Goal: Task Accomplishment & Management: Complete application form

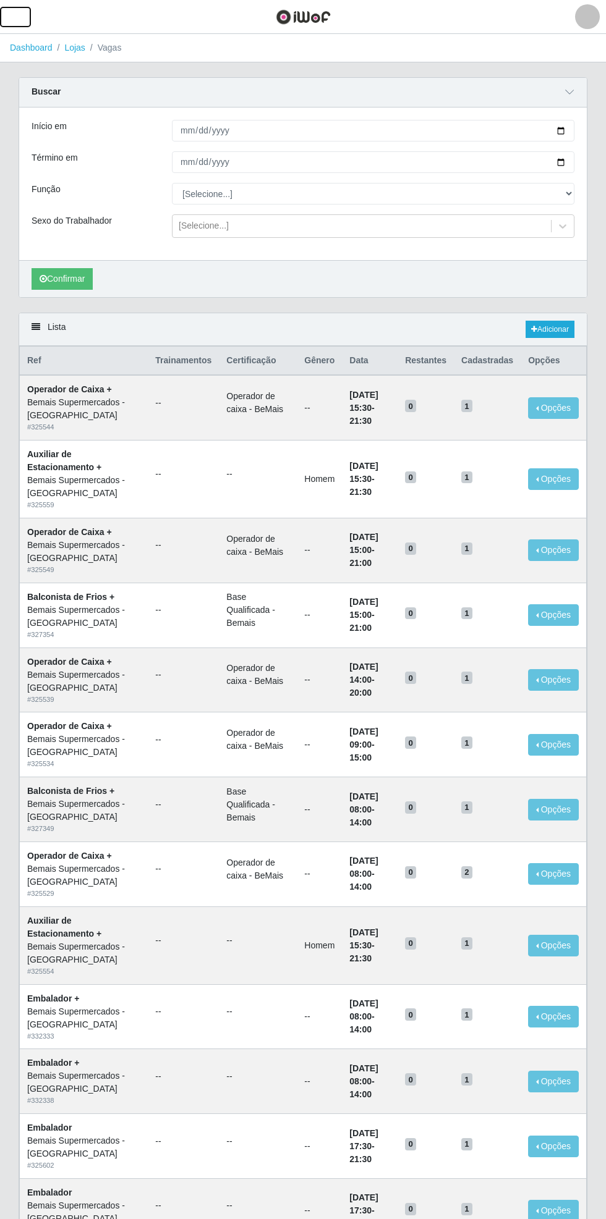
click at [15, 20] on span "button" at bounding box center [15, 17] width 16 height 14
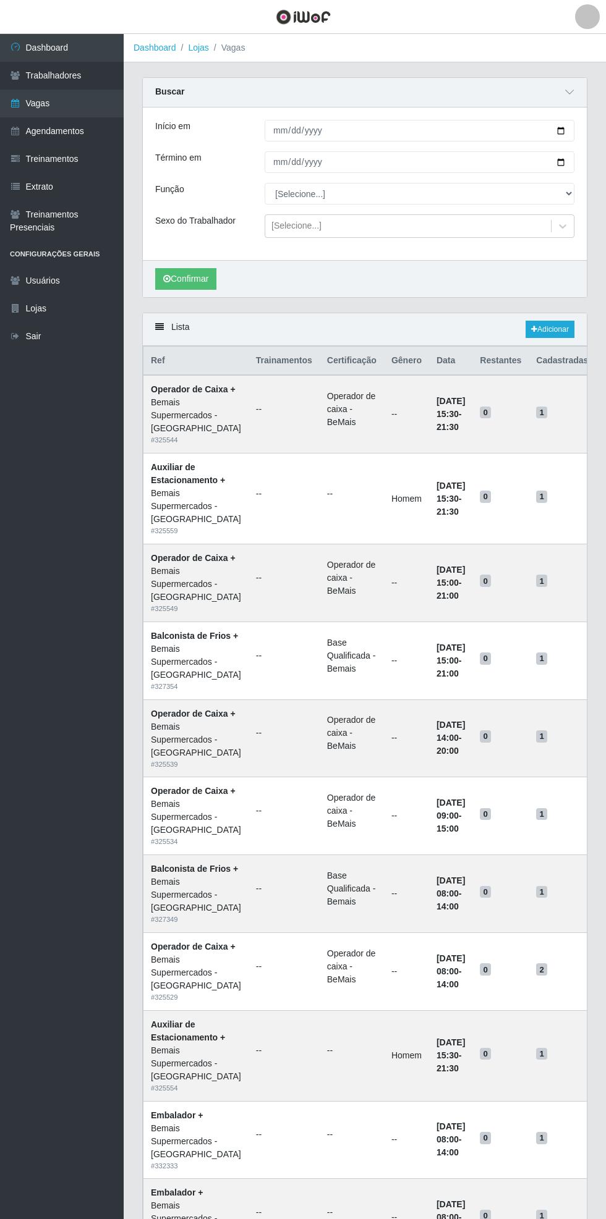
click at [73, 129] on link "Agendamentos" at bounding box center [62, 131] width 124 height 28
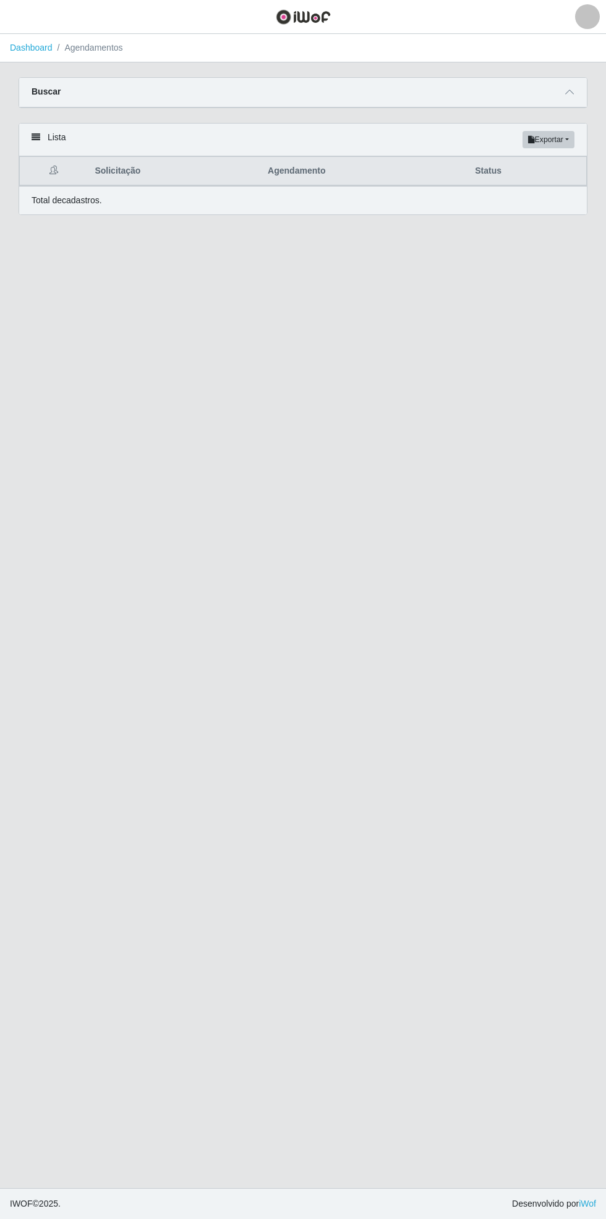
click at [575, 90] on span at bounding box center [569, 92] width 15 height 14
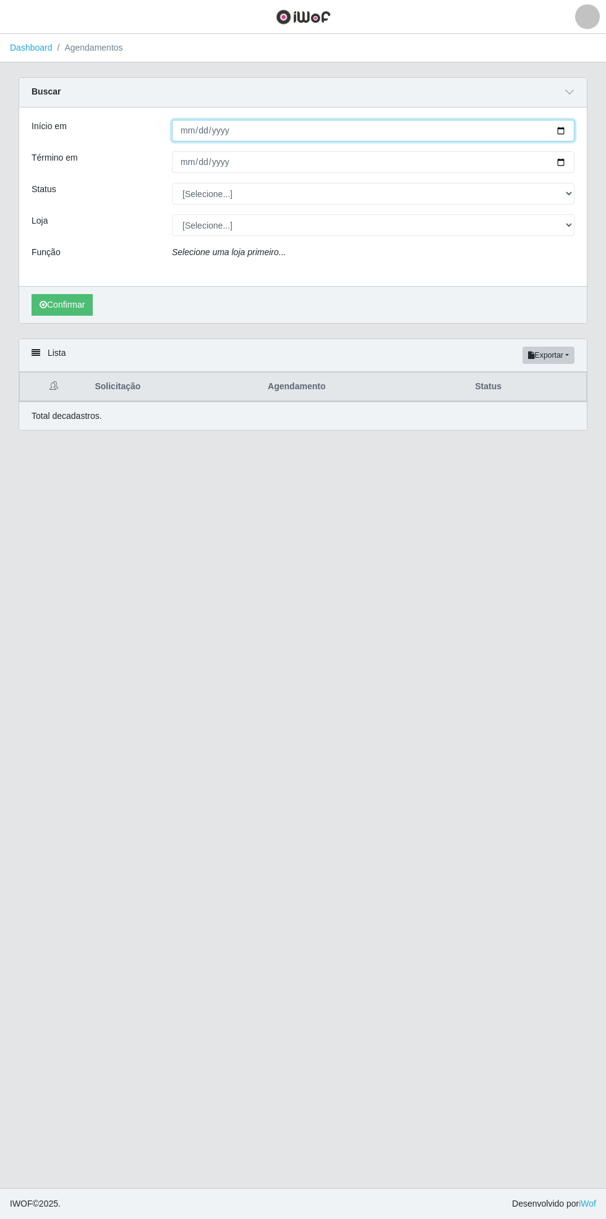
click at [567, 126] on input "Início em" at bounding box center [373, 131] width 402 height 22
type input "[DATE]"
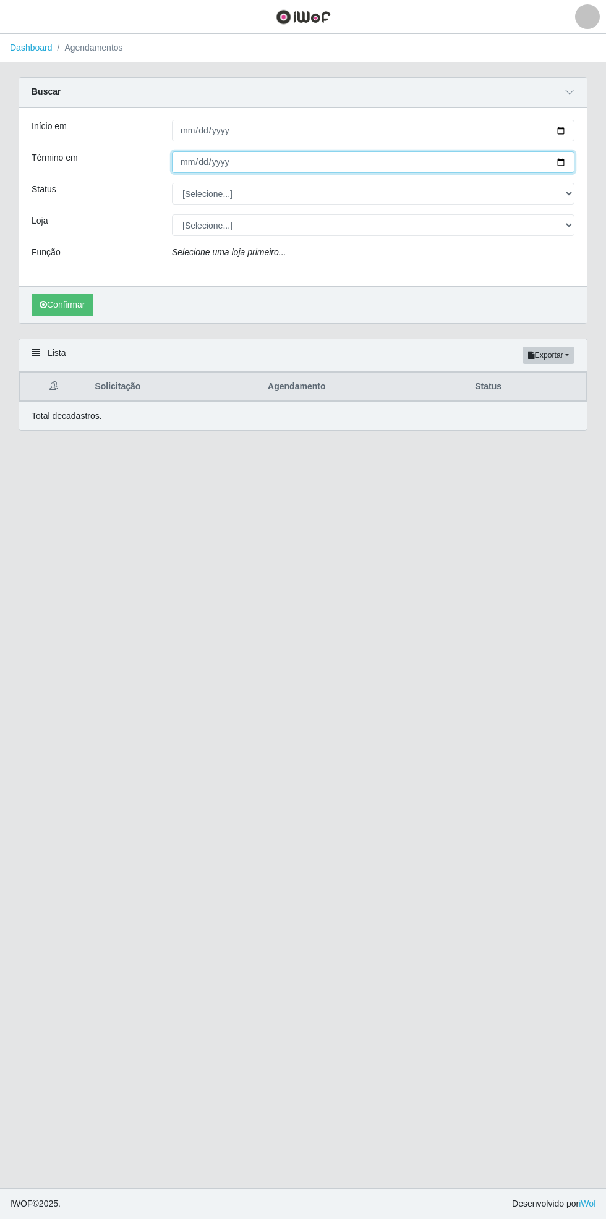
click at [564, 166] on input "Término em" at bounding box center [373, 162] width 402 height 22
type input "[DATE]"
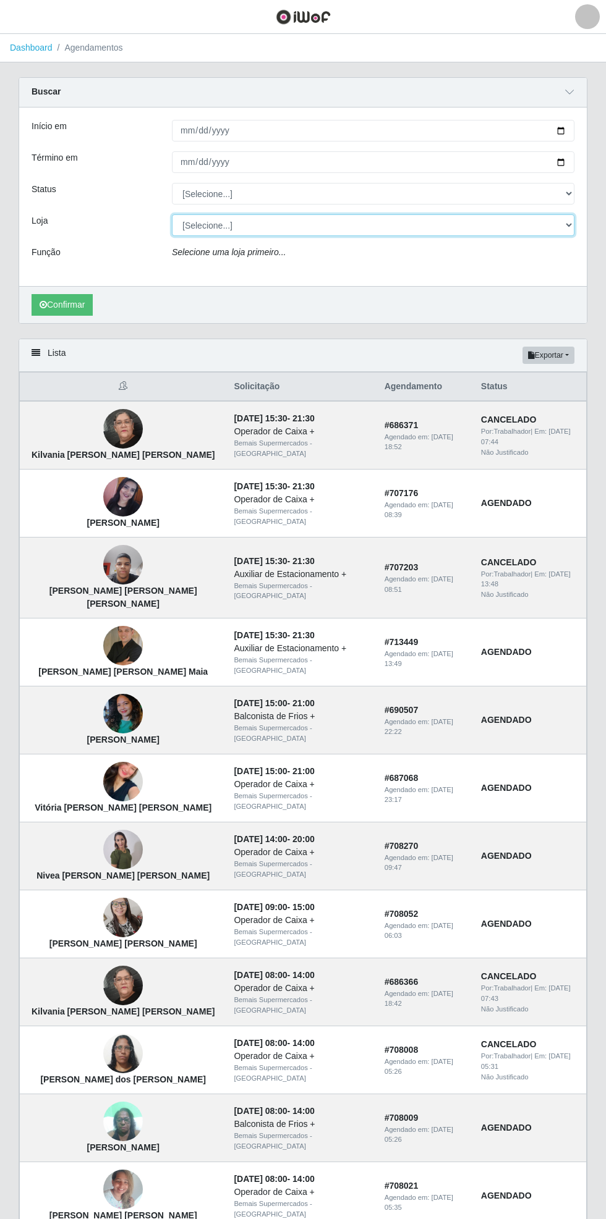
click at [559, 221] on select "[Selecione...] Bemais Supermercados - [GEOGRAPHIC_DATA]" at bounding box center [373, 225] width 402 height 22
select select "250"
click at [172, 214] on select "[Selecione...] Bemais Supermercados - [GEOGRAPHIC_DATA]" at bounding box center [373, 225] width 402 height 22
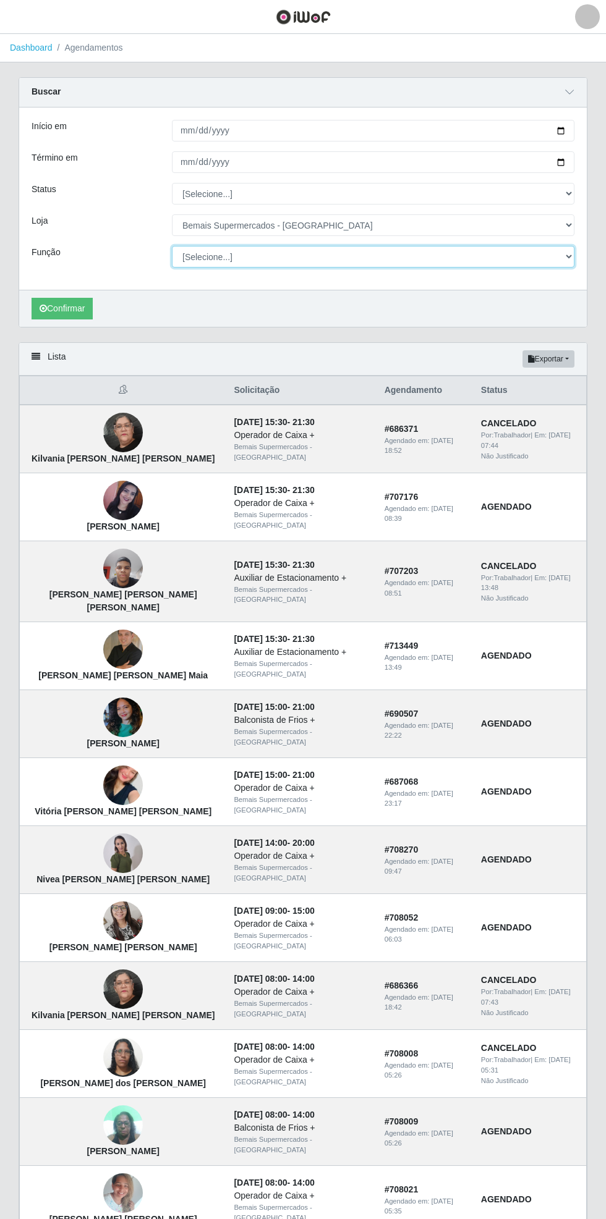
click at [567, 256] on select "[Selecione...] ASG ASG + ASG ++ Auxiliar de Estacionamento Auxiliar de Estacion…" at bounding box center [373, 257] width 402 height 22
select select "72"
click at [172, 246] on select "[Selecione...] ASG ASG + ASG ++ Auxiliar de Estacionamento Auxiliar de Estacion…" at bounding box center [373, 257] width 402 height 22
click at [60, 312] on button "Confirmar" at bounding box center [62, 309] width 61 height 22
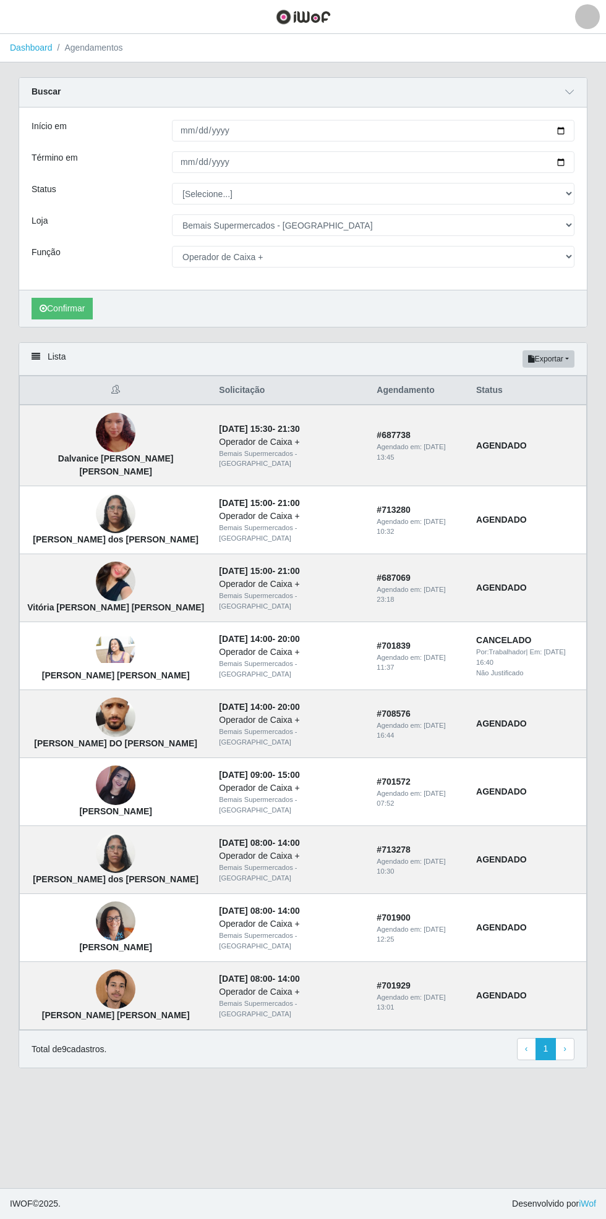
click at [97, 864] on img at bounding box center [116, 854] width 40 height 53
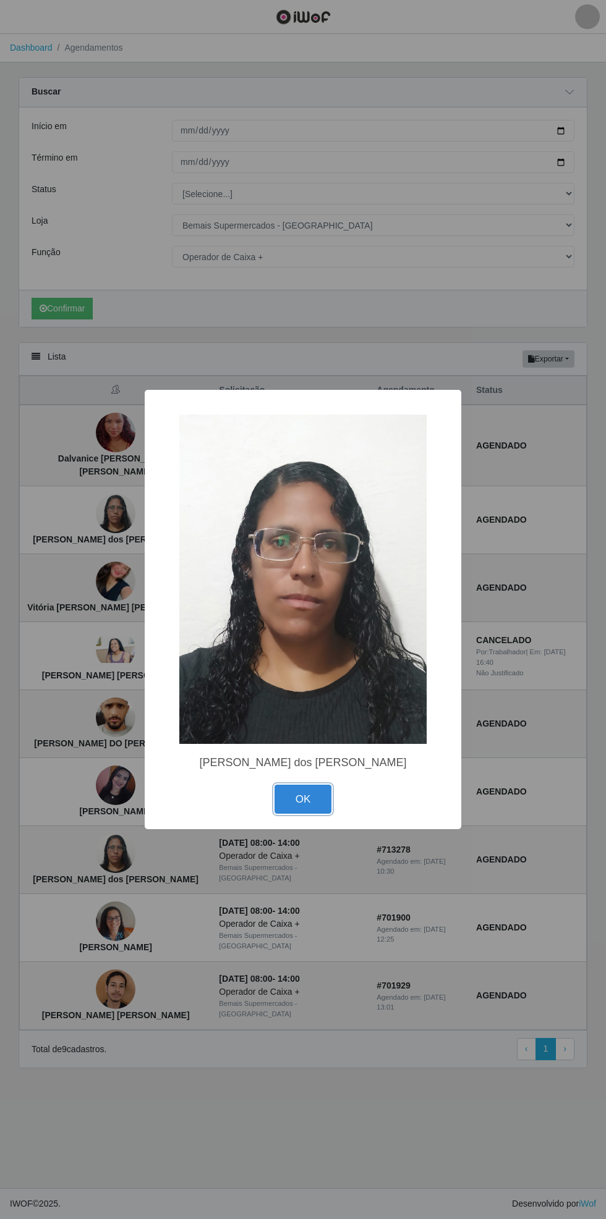
click at [308, 796] on button "OK" at bounding box center [302, 799] width 57 height 29
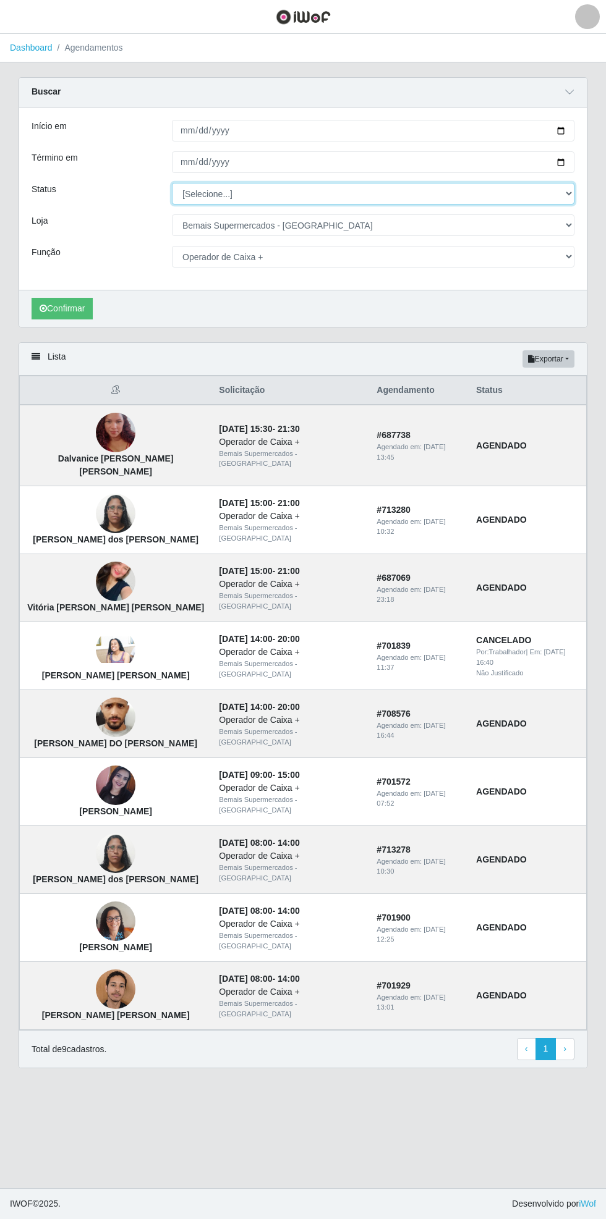
click at [568, 193] on select "[Selecione...] AGENDADO AGUARDANDO LIBERAR EM ANDAMENTO EM REVISÃO FINALIZADO C…" at bounding box center [373, 194] width 402 height 22
select select "AGENDADO"
click at [172, 183] on select "[Selecione...] AGENDADO AGUARDANDO LIBERAR EM ANDAMENTO EM REVISÃO FINALIZADO C…" at bounding box center [373, 194] width 402 height 22
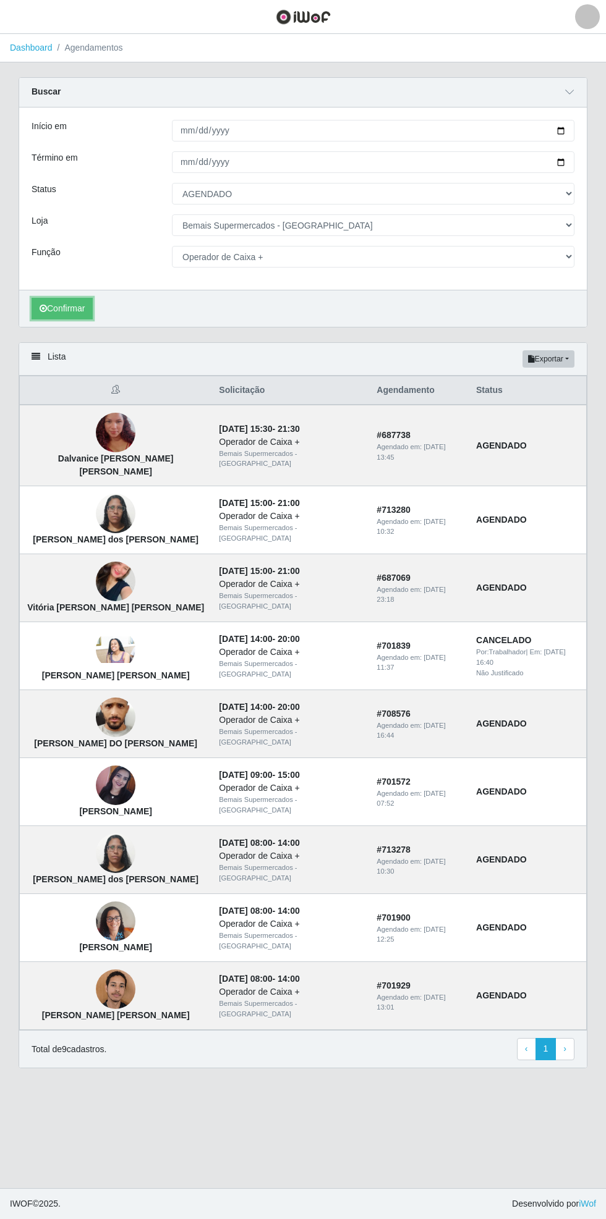
click at [50, 310] on button "Confirmar" at bounding box center [62, 309] width 61 height 22
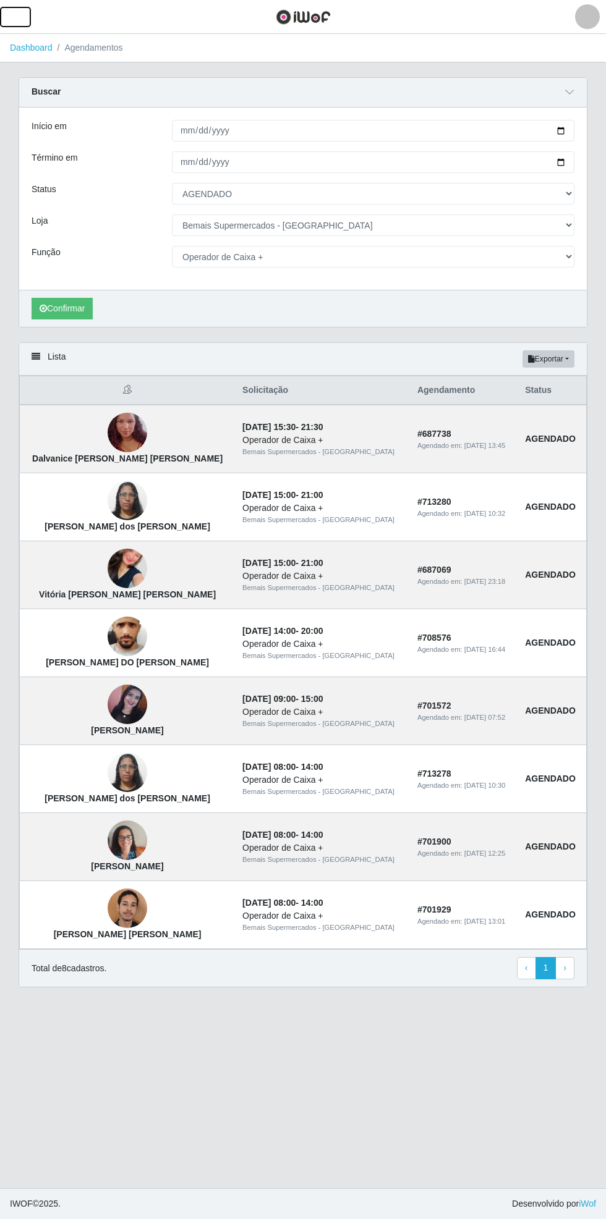
click at [26, 17] on button "button" at bounding box center [15, 17] width 31 height 20
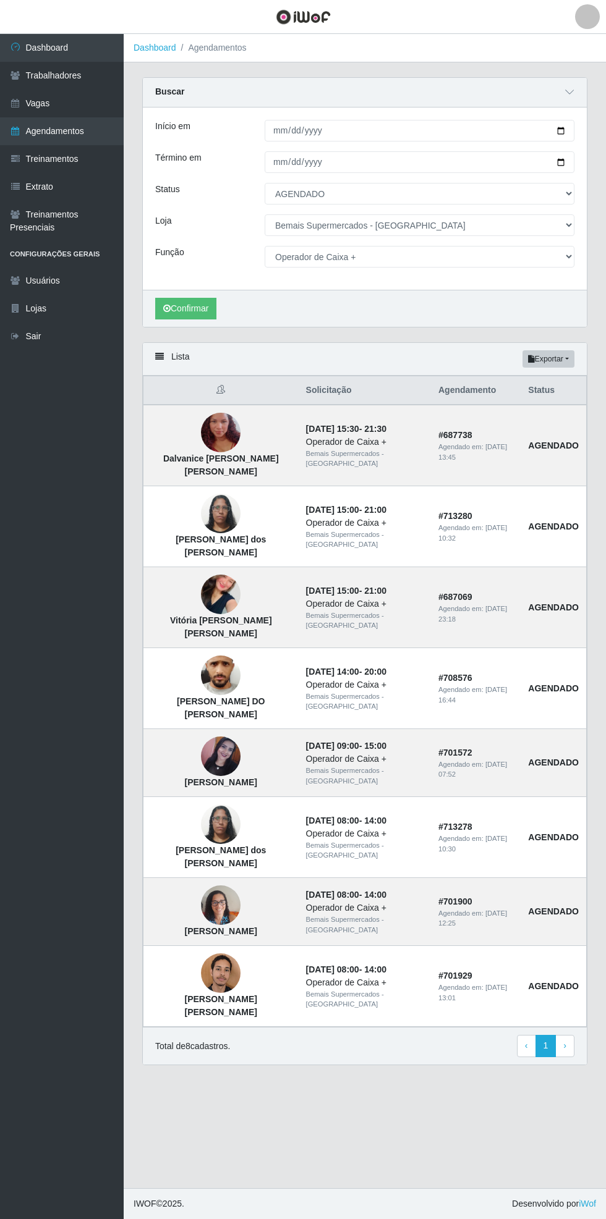
click at [75, 103] on link "Vagas" at bounding box center [62, 104] width 124 height 28
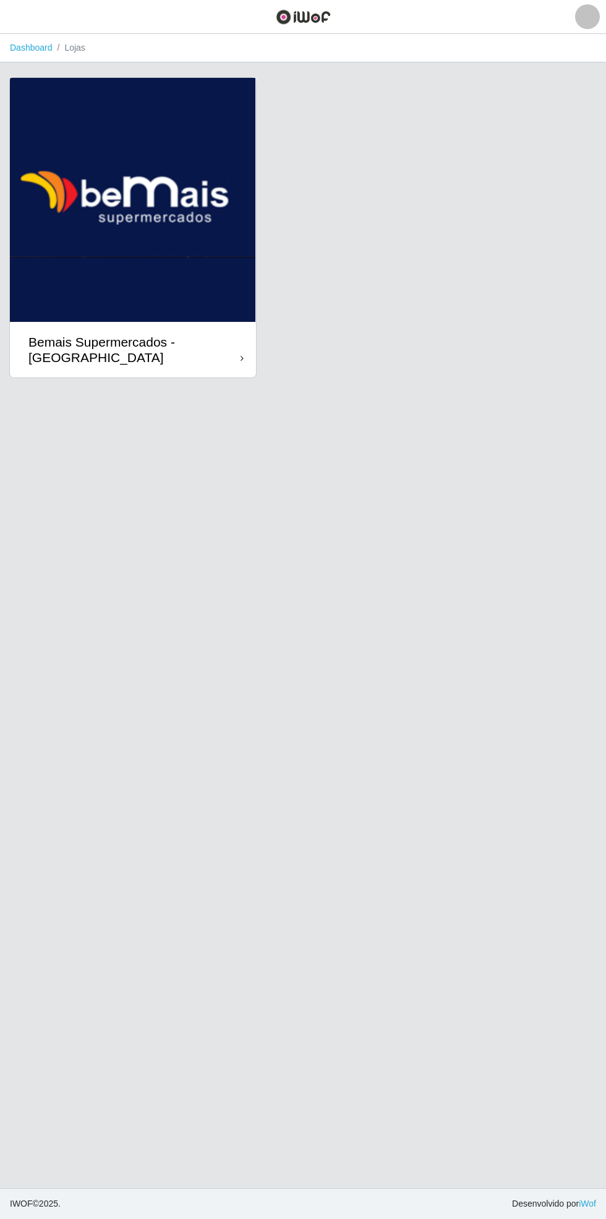
click at [223, 349] on div "Bemais Supermercados - [GEOGRAPHIC_DATA]" at bounding box center [134, 349] width 212 height 31
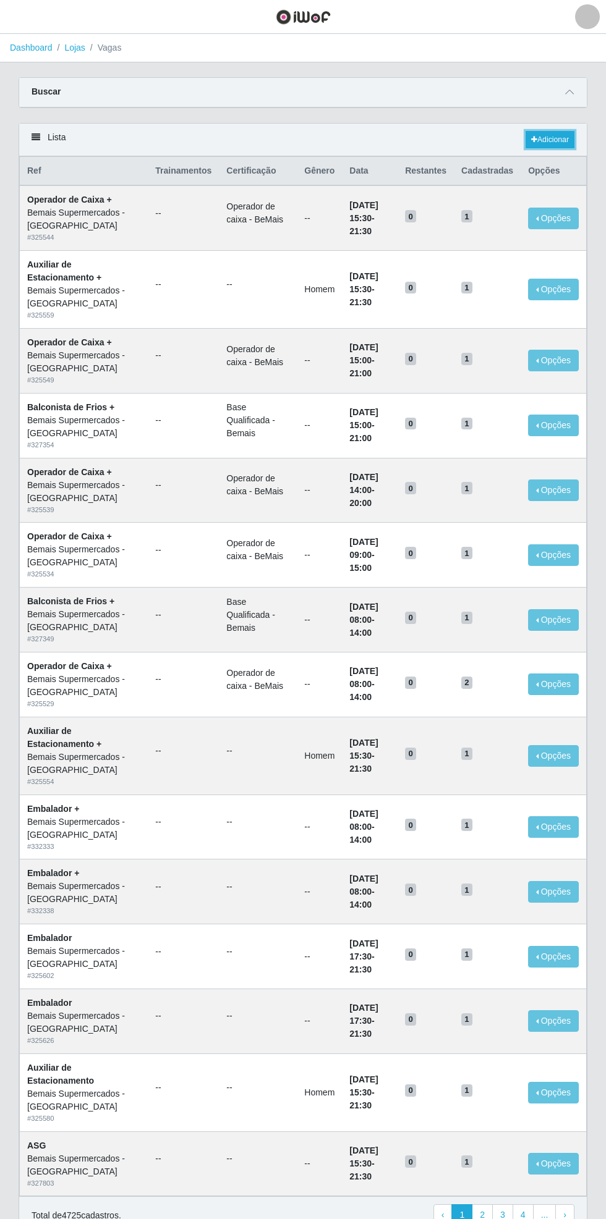
click at [556, 142] on link "Adicionar" at bounding box center [549, 139] width 49 height 17
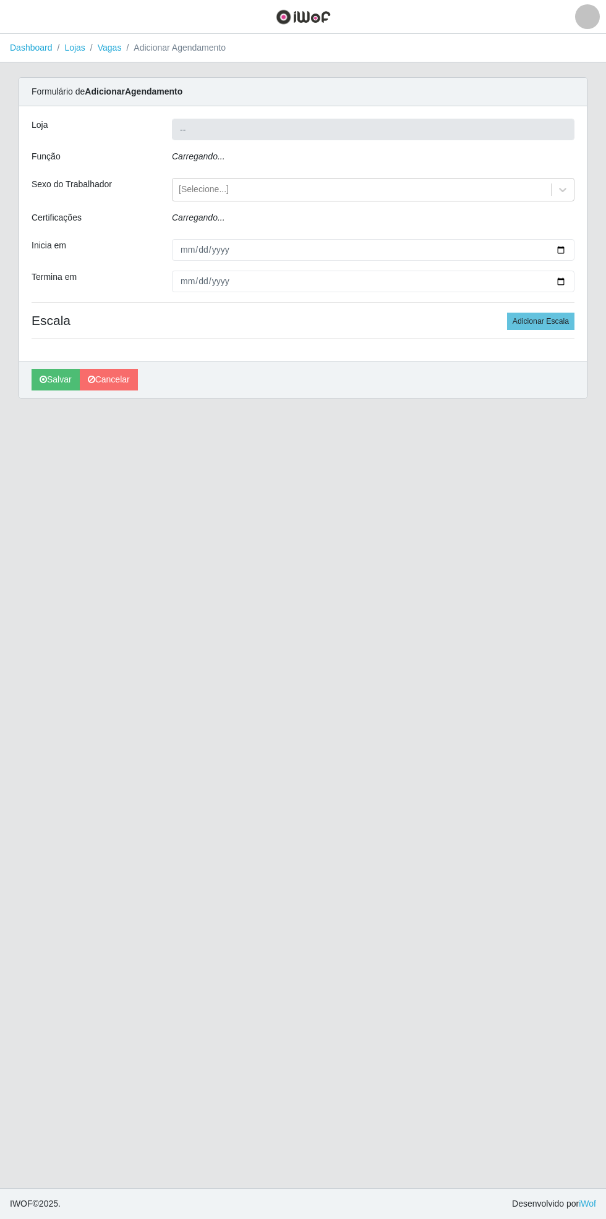
type input "Bemais Supermercados - [GEOGRAPHIC_DATA]"
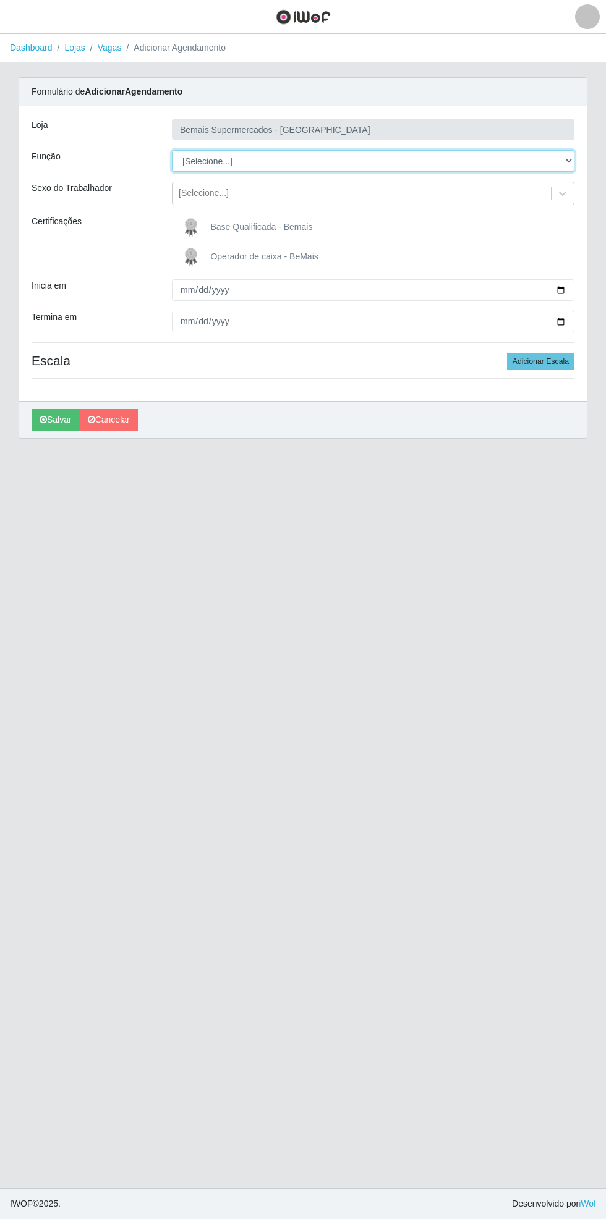
click at [572, 155] on select "[Selecione...] ASG ASG + ASG ++ Auxiliar de Estacionamento Auxiliar de Estacion…" at bounding box center [373, 161] width 402 height 22
click at [172, 150] on select "[Selecione...] ASG ASG + ASG ++ Auxiliar de Estacionamento Auxiliar de Estacion…" at bounding box center [373, 161] width 402 height 22
click at [570, 158] on select "[Selecione...] ASG ASG + ASG ++ Auxiliar de Estacionamento Auxiliar de Estacion…" at bounding box center [373, 161] width 402 height 22
select select "70"
click at [172, 150] on select "[Selecione...] ASG ASG + ASG ++ Auxiliar de Estacionamento Auxiliar de Estacion…" at bounding box center [373, 161] width 402 height 22
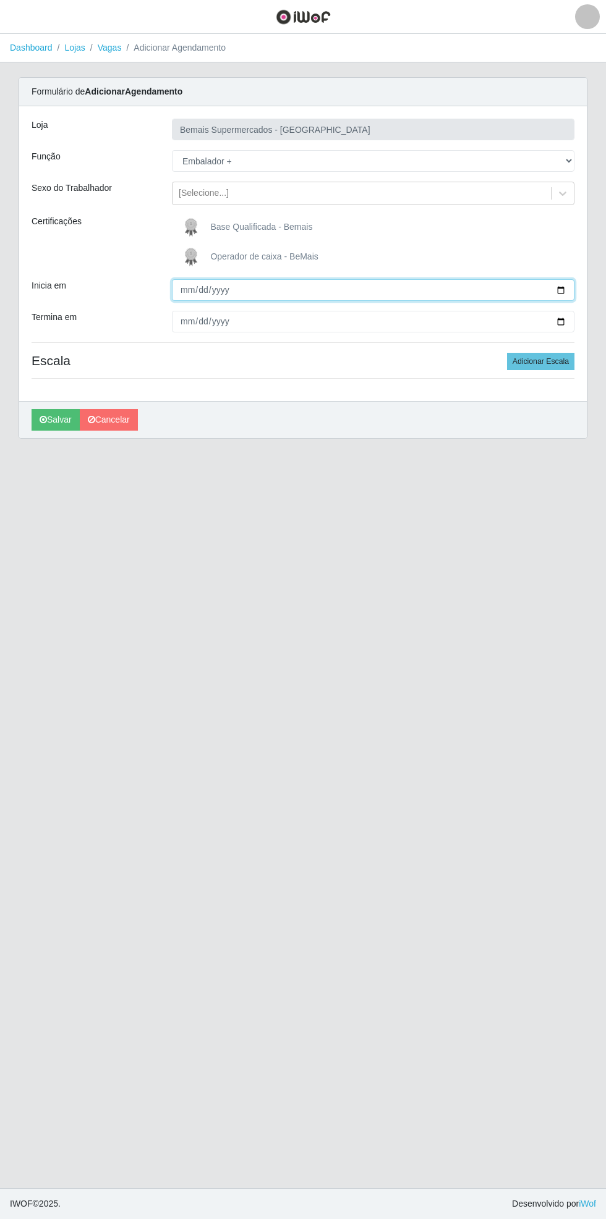
click at [568, 286] on input "Inicia em" at bounding box center [373, 290] width 402 height 22
type input "[DATE]"
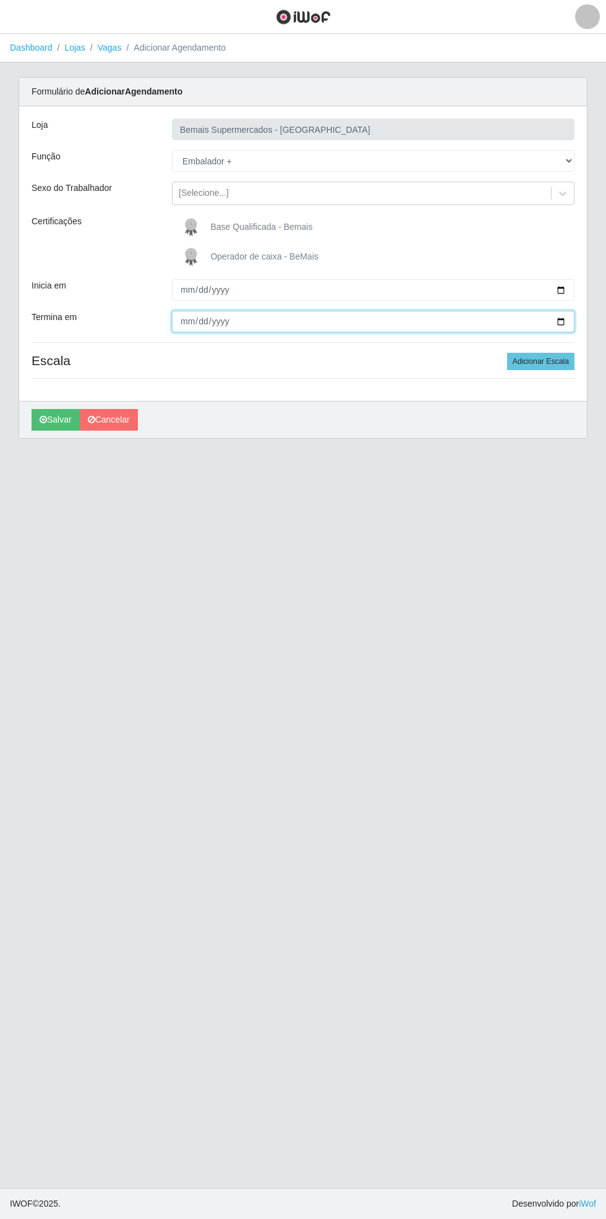
click at [569, 321] on input "Termina em" at bounding box center [373, 322] width 402 height 22
type input "[DATE]"
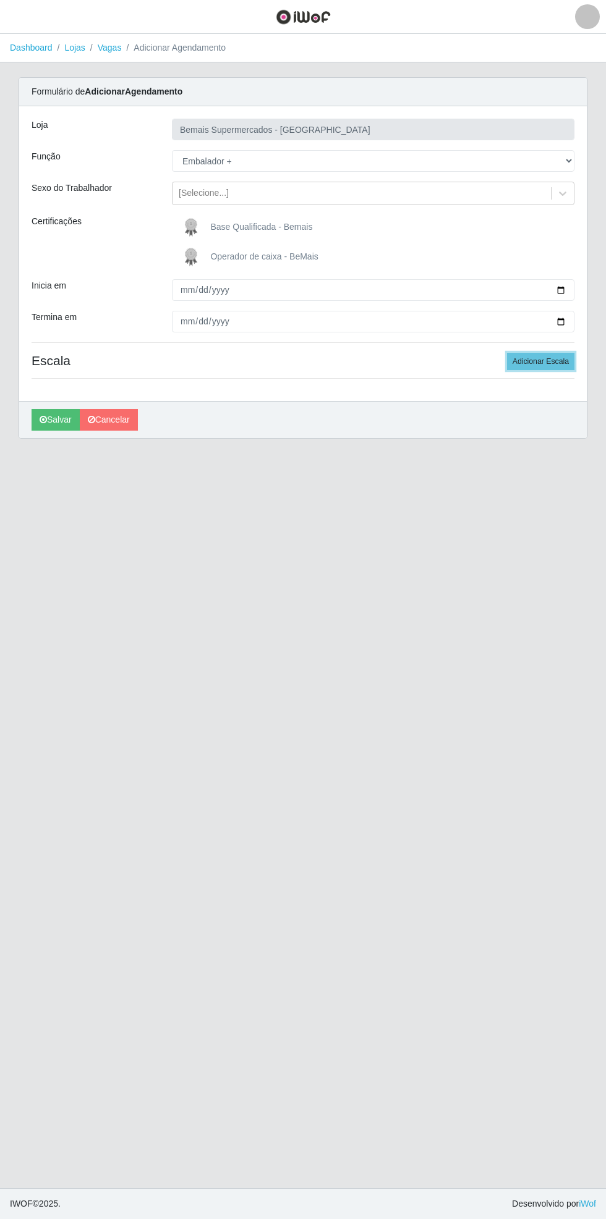
click at [562, 358] on button "Adicionar Escala" at bounding box center [540, 361] width 67 height 17
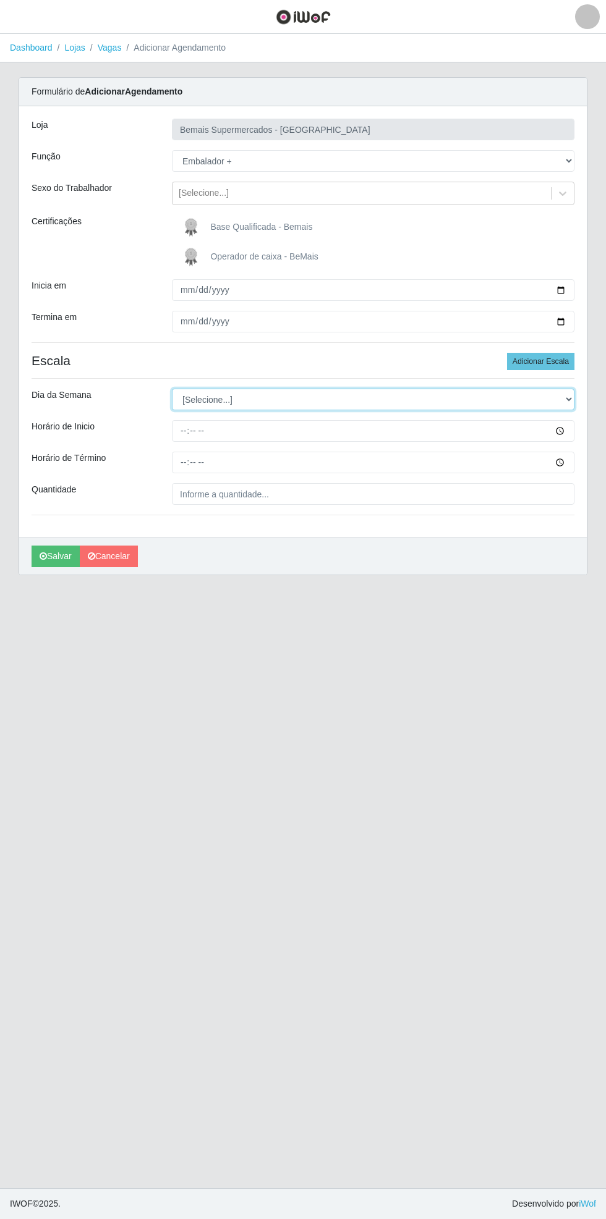
click at [572, 396] on select "[Selecione...] Segunda Terça Quarta Quinta Sexta Sábado Domingo" at bounding box center [373, 400] width 402 height 22
select select "0"
click at [172, 389] on select "[Selecione...] Segunda Terça Quarta Quinta Sexta Sábado Domingo" at bounding box center [373, 400] width 402 height 22
click at [573, 408] on select "[Selecione...] Segunda Terça Quarta Quinta Sexta Sábado Domingo" at bounding box center [373, 400] width 402 height 22
click at [172, 389] on select "[Selecione...] Segunda Terça Quarta Quinta Sexta Sábado Domingo" at bounding box center [373, 400] width 402 height 22
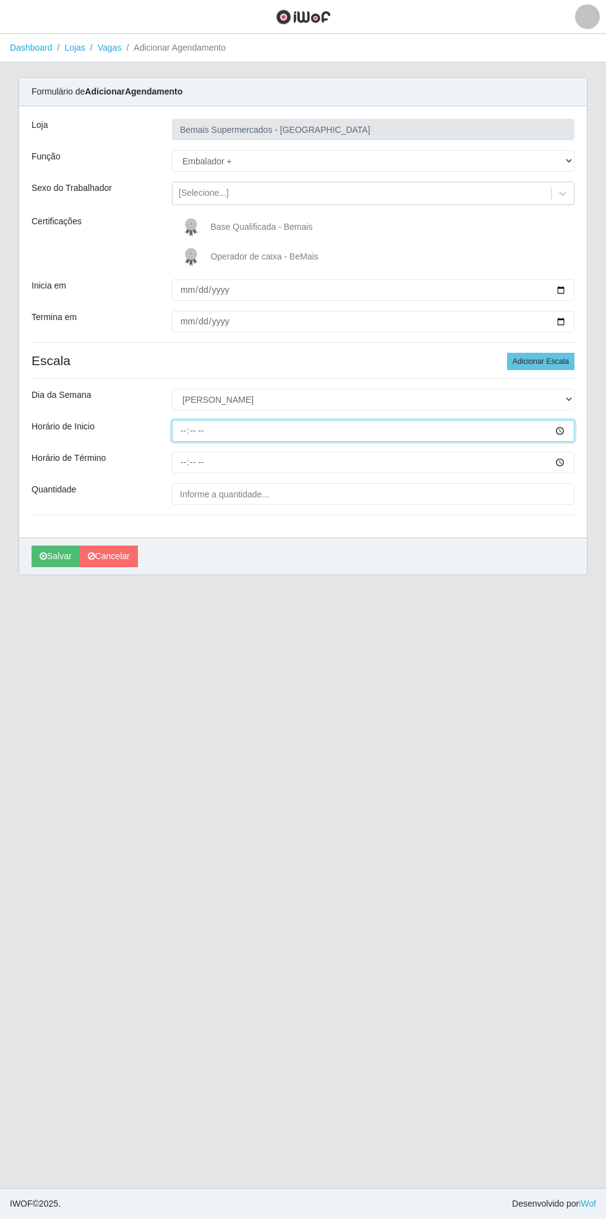
click at [568, 433] on input "Horário de Inicio" at bounding box center [373, 431] width 402 height 22
type input "08:00"
click at [566, 457] on input "Horário de Término" at bounding box center [373, 463] width 402 height 22
type input "12:30"
click at [571, 431] on input "08:00" at bounding box center [373, 431] width 402 height 22
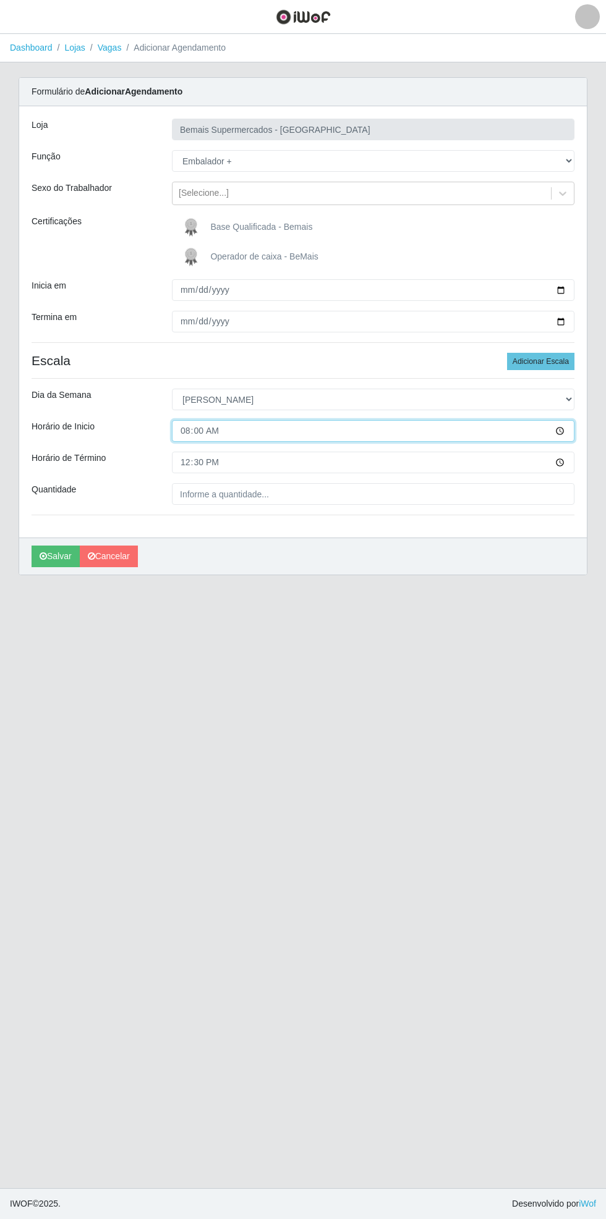
type input "08:30"
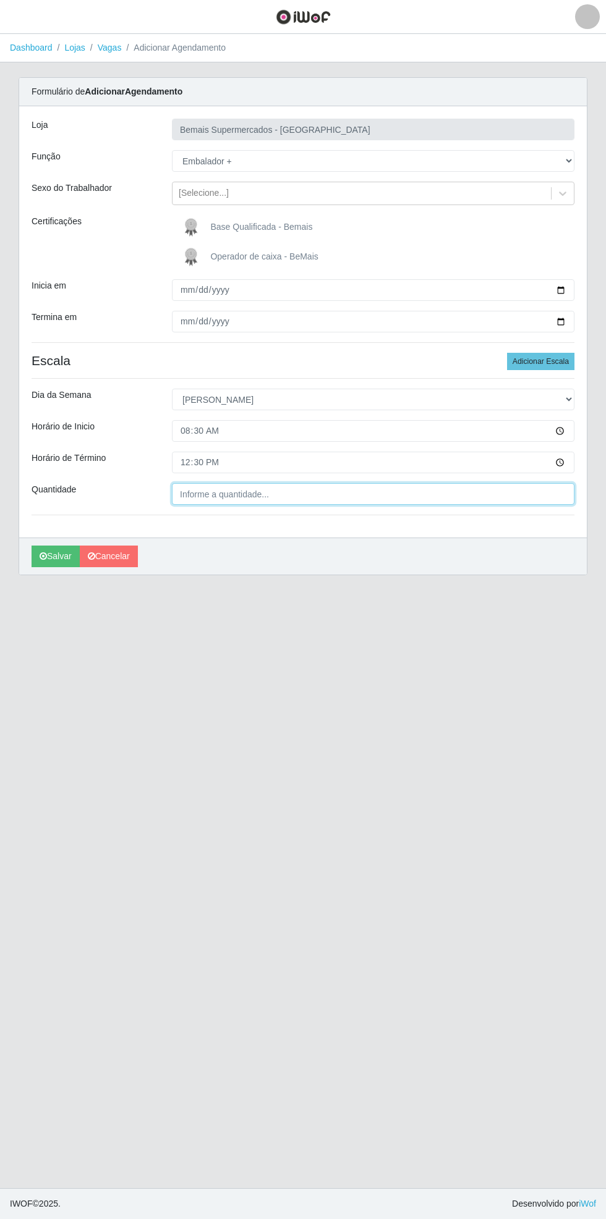
click at [538, 492] on input "Quantidade" at bounding box center [373, 494] width 402 height 22
type input "___"
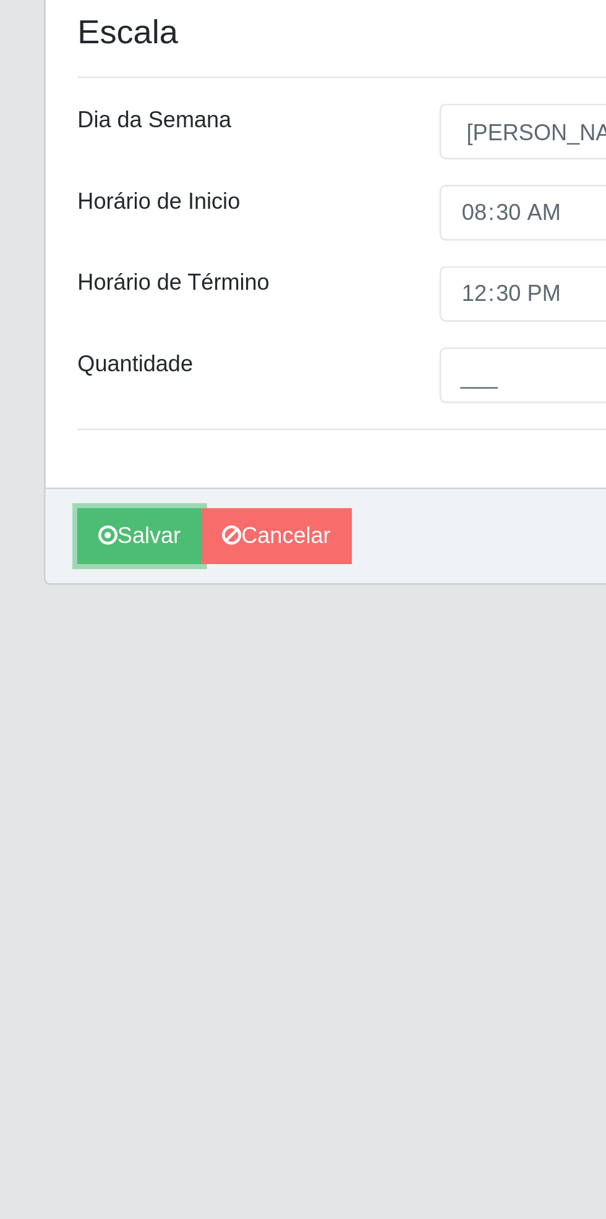
click at [51, 557] on button "Salvar" at bounding box center [56, 557] width 48 height 22
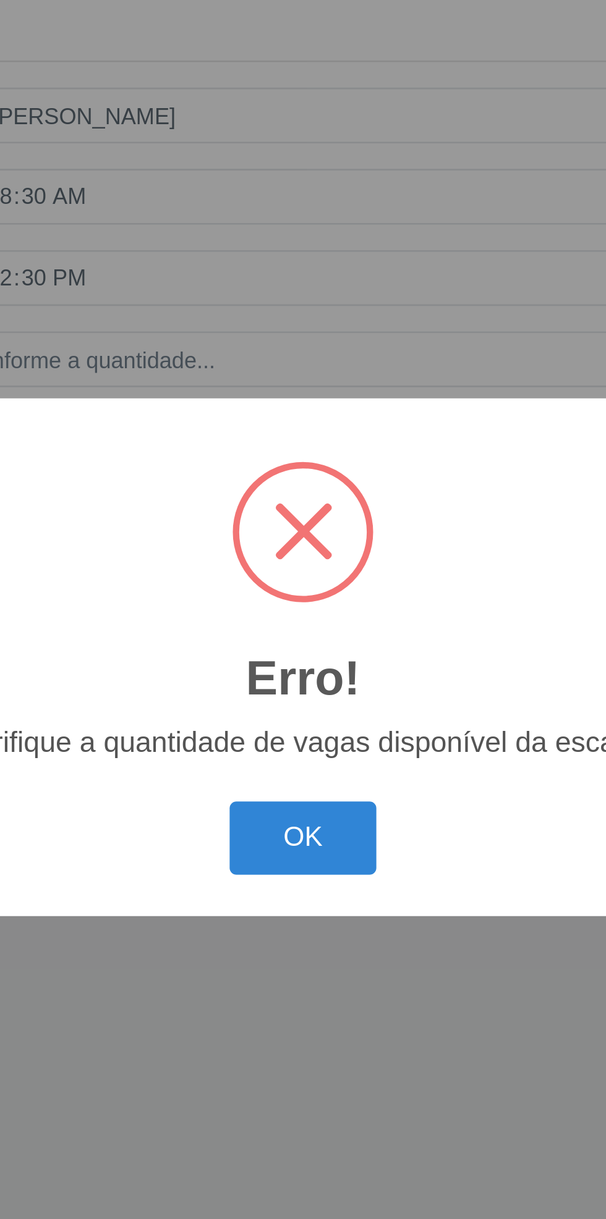
click at [310, 683] on button "OK" at bounding box center [302, 680] width 57 height 29
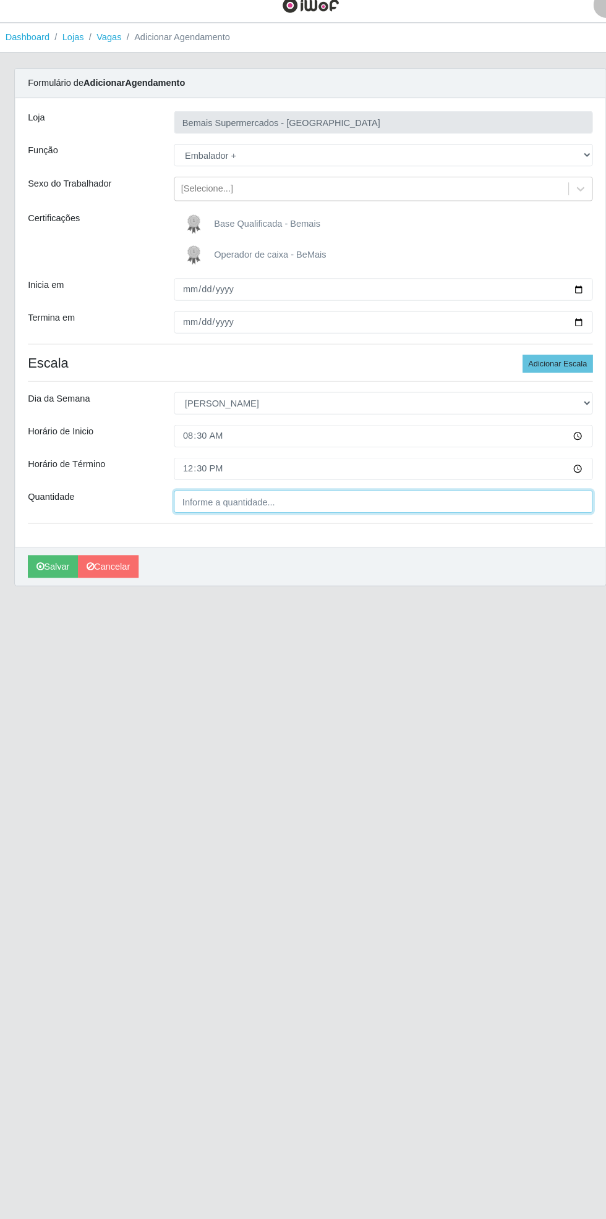
click at [252, 492] on input "Quantidade" at bounding box center [373, 494] width 402 height 22
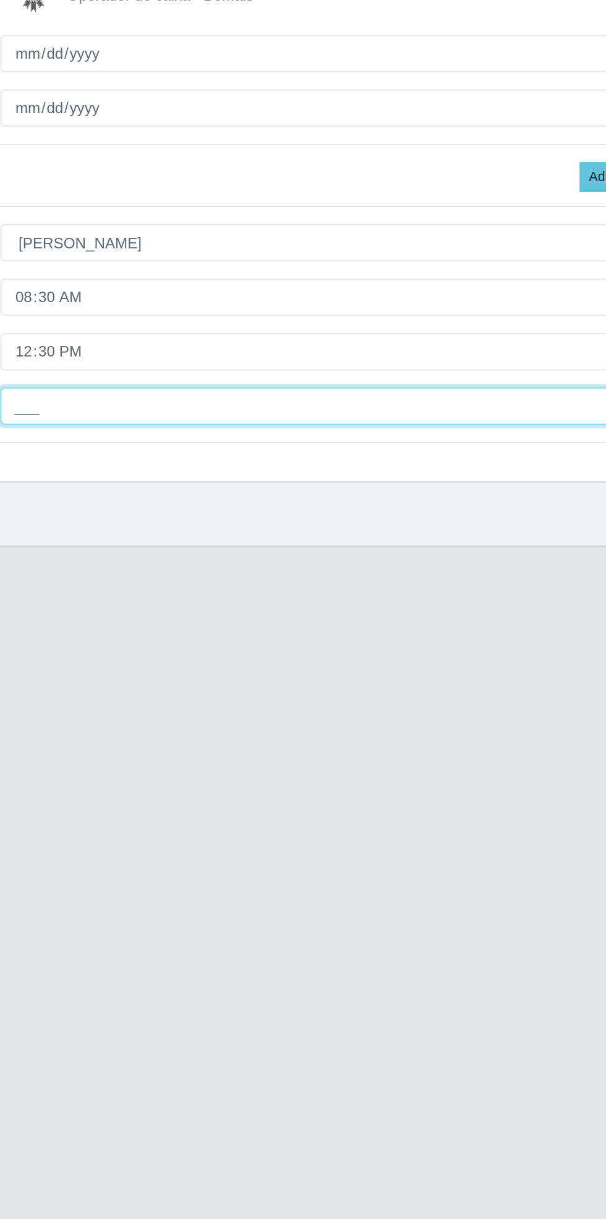
type input "1__"
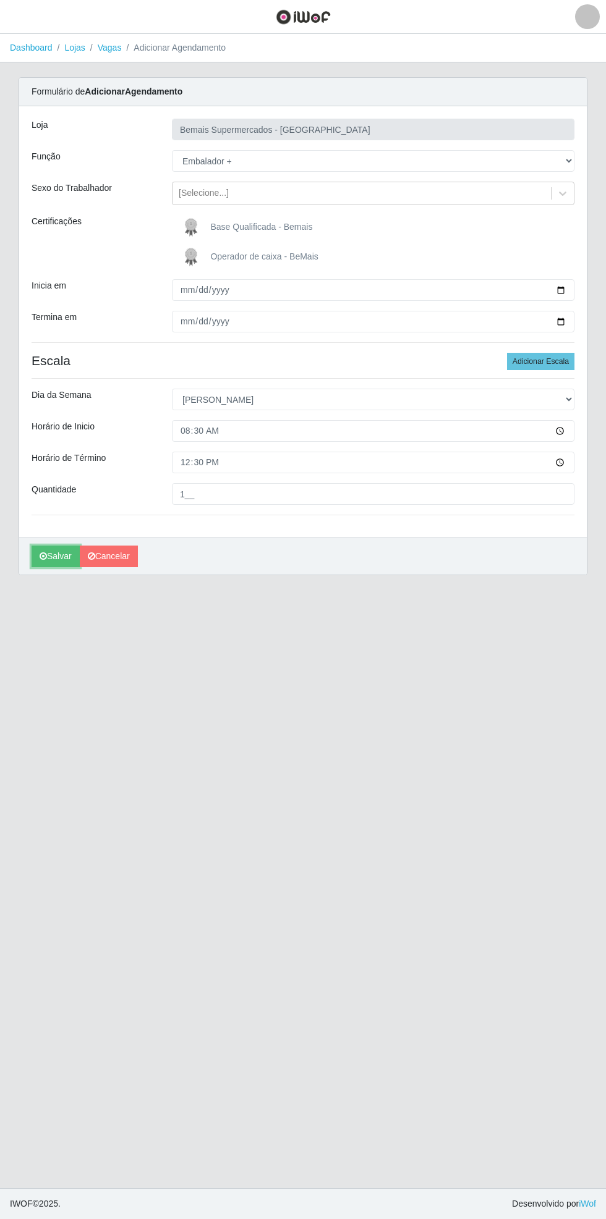
click at [48, 559] on button "Salvar" at bounding box center [56, 557] width 48 height 22
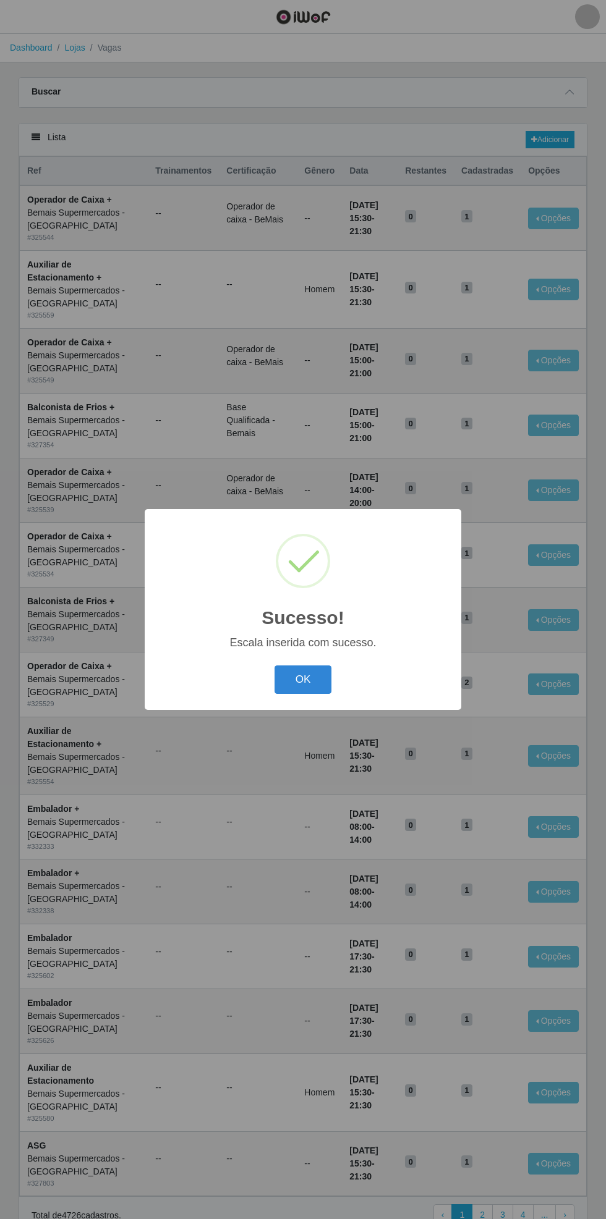
click at [303, 680] on button "OK" at bounding box center [302, 680] width 57 height 29
